Goal: Task Accomplishment & Management: Use online tool/utility

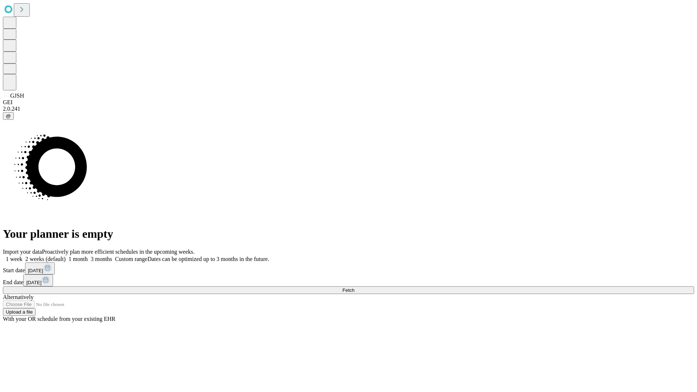
click at [354, 288] on span "Fetch" at bounding box center [348, 290] width 12 height 5
